Goal: Find specific page/section: Find specific page/section

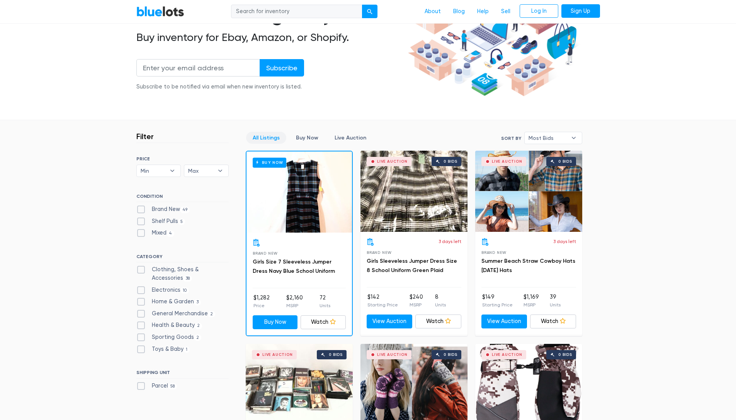
scroll to position [222, 0]
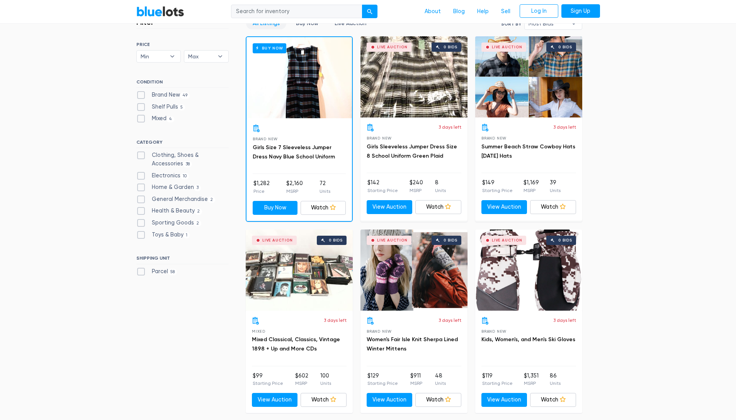
click at [171, 175] on label "Electronics 10" at bounding box center [162, 176] width 53 height 8
click at [141, 175] on input "Electronics 10" at bounding box center [138, 174] width 5 height 5
checkbox input "true"
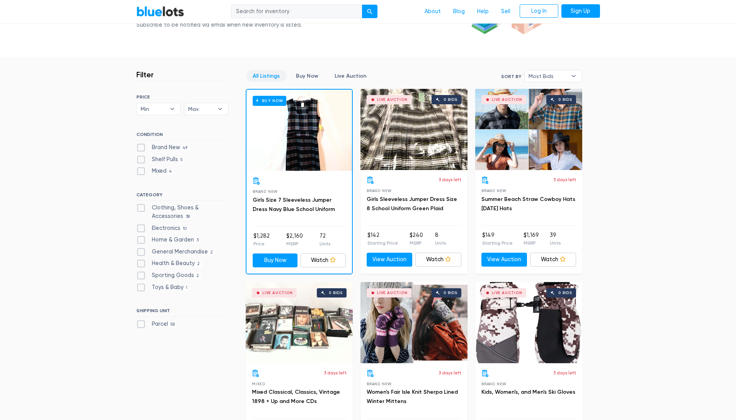
scroll to position [167, 0]
